Goal: Task Accomplishment & Management: Manage account settings

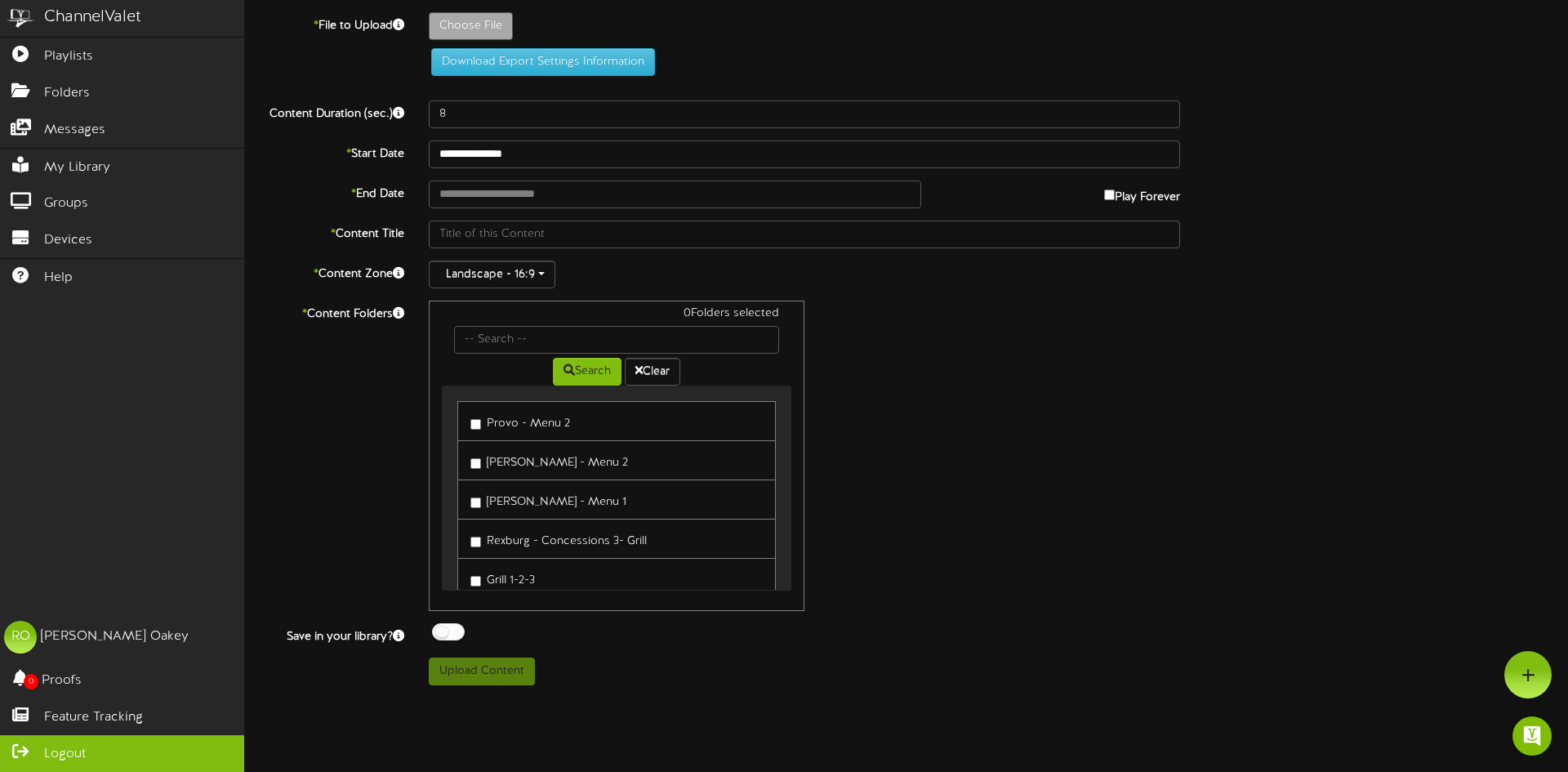
click at [27, 756] on icon at bounding box center [20, 749] width 41 height 12
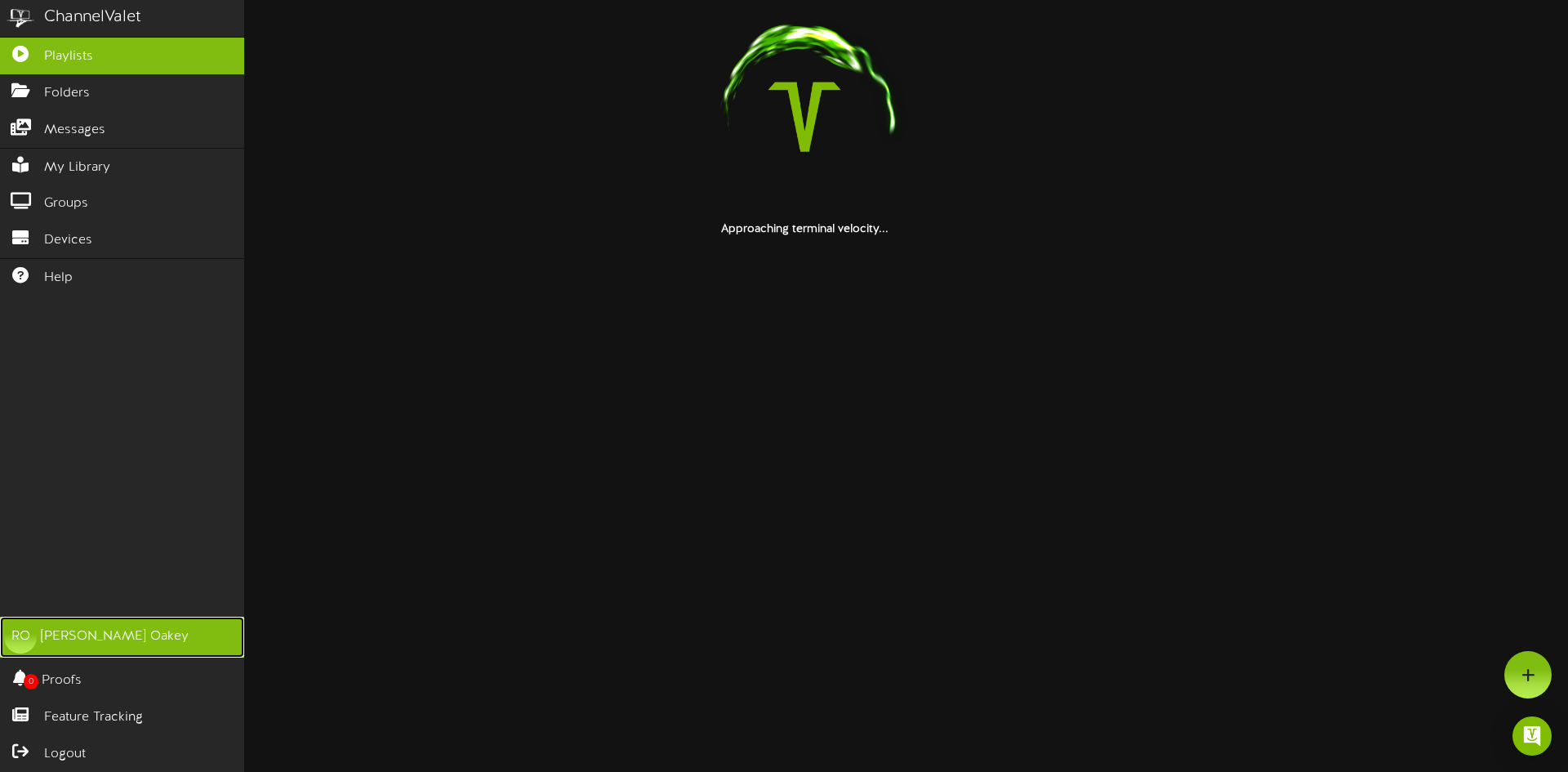
click at [62, 631] on div "Reese Oakey" at bounding box center [115, 637] width 148 height 19
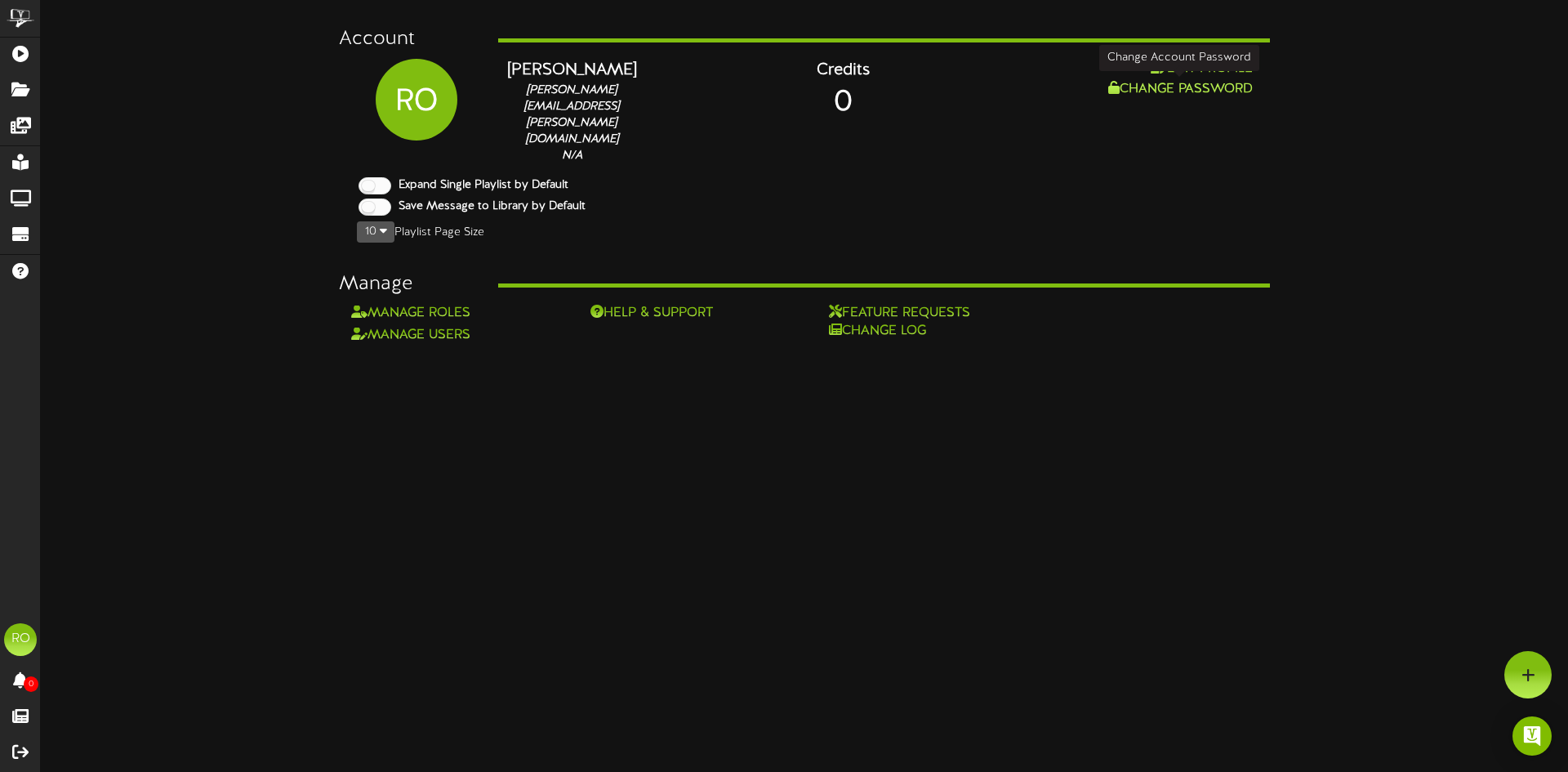
click at [1171, 88] on button "Change Password" at bounding box center [1180, 89] width 155 height 20
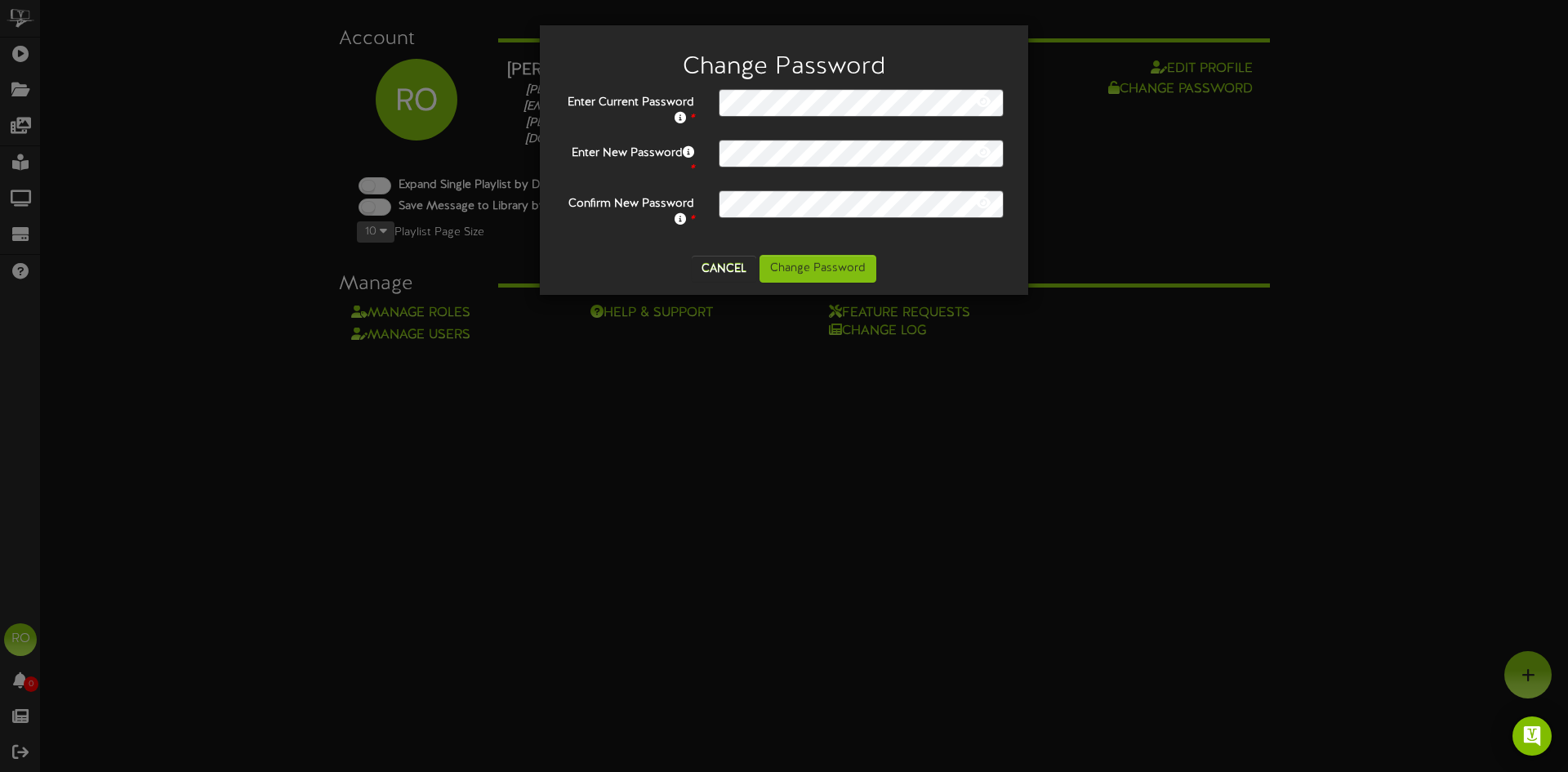
click at [985, 156] on icon at bounding box center [984, 152] width 15 height 13
click at [981, 197] on icon at bounding box center [984, 203] width 15 height 13
click at [828, 273] on button "Change Password" at bounding box center [818, 269] width 117 height 28
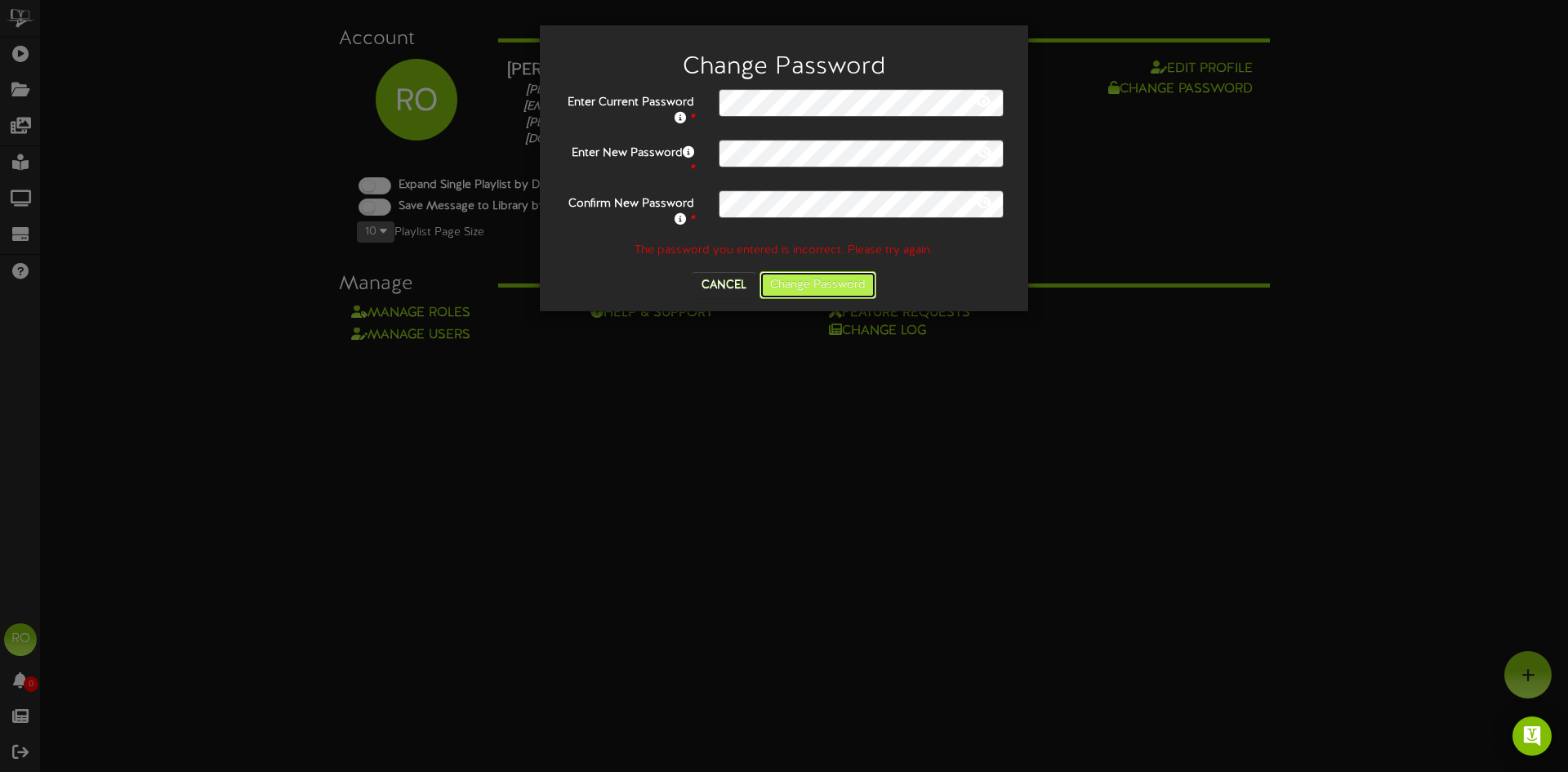
click at [833, 284] on button "Change Password" at bounding box center [818, 285] width 117 height 28
click at [735, 282] on button "Cancel" at bounding box center [723, 285] width 65 height 26
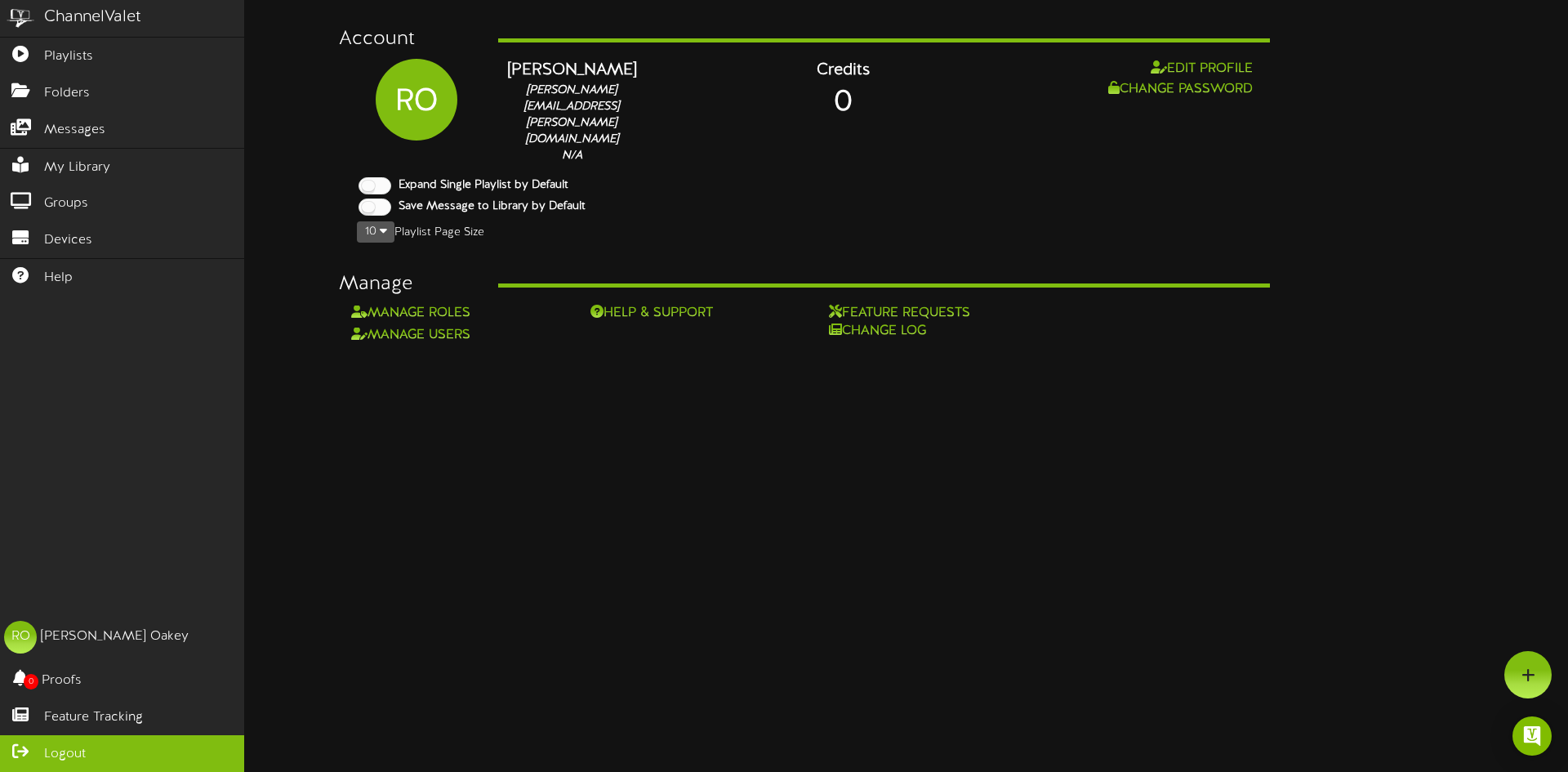
click at [20, 756] on icon at bounding box center [20, 749] width 41 height 12
